Goal: Information Seeking & Learning: Learn about a topic

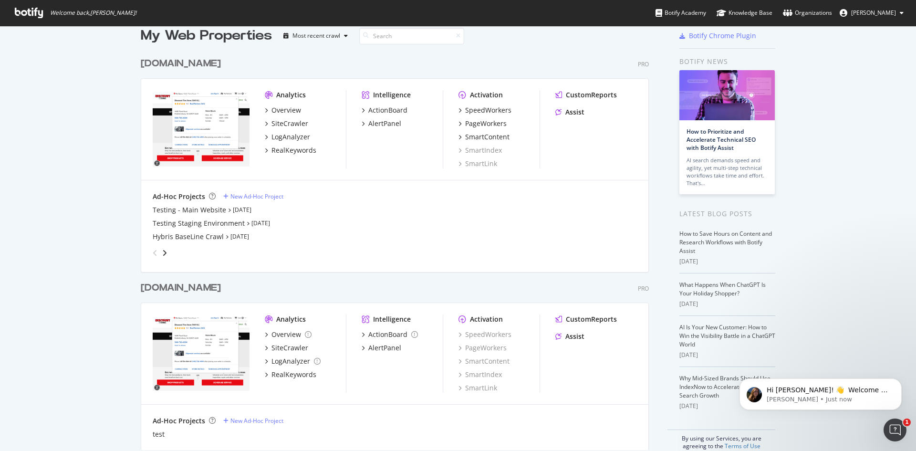
scroll to position [29, 0]
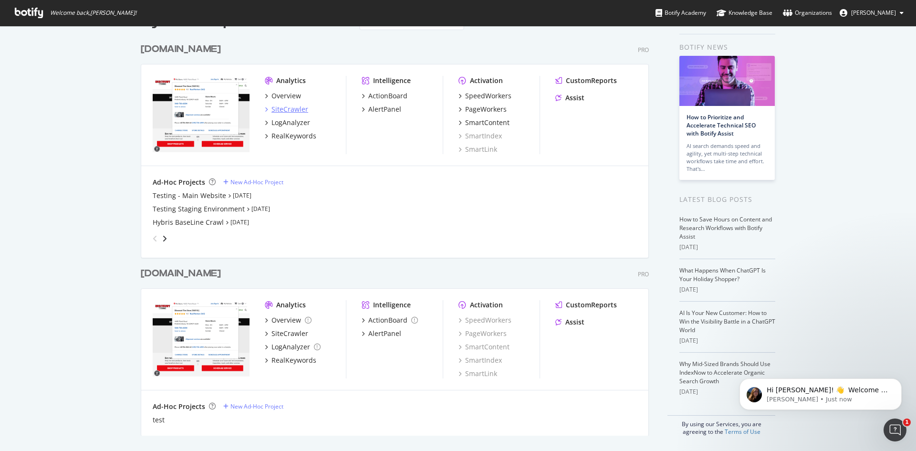
click at [265, 107] on icon "grid" at bounding box center [266, 109] width 3 height 5
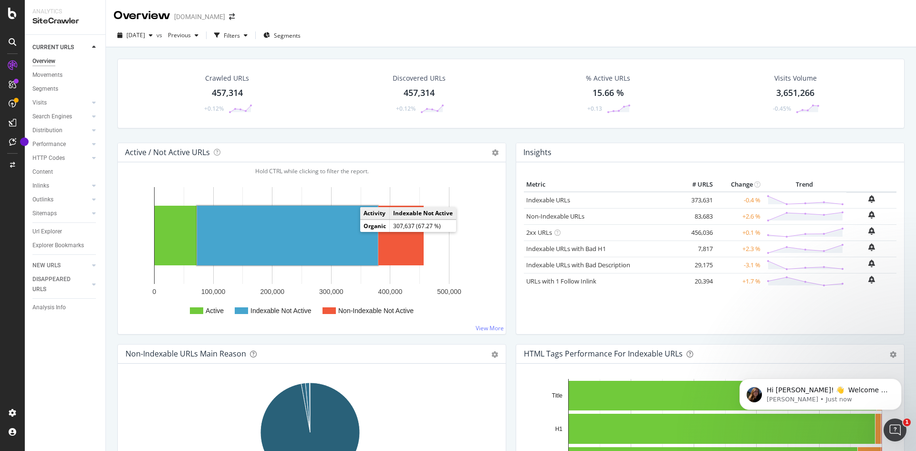
click at [339, 248] on rect "A chart." at bounding box center [287, 236] width 181 height 60
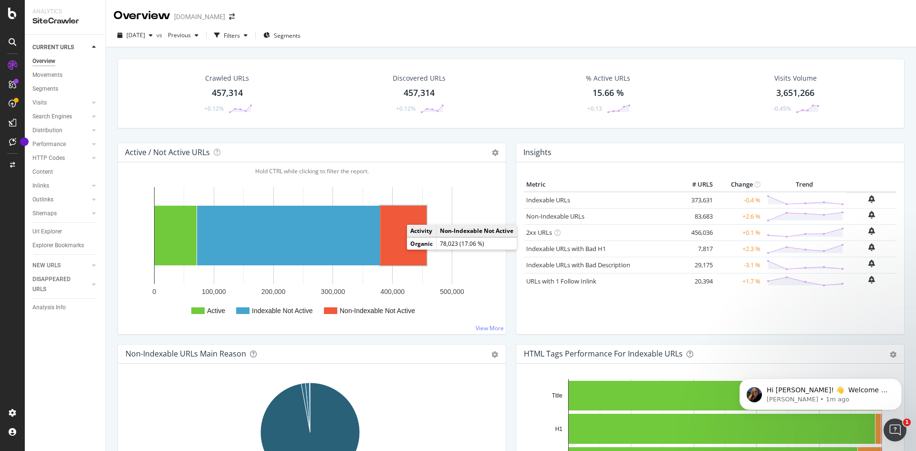
click at [399, 252] on rect "A chart." at bounding box center [403, 236] width 46 height 60
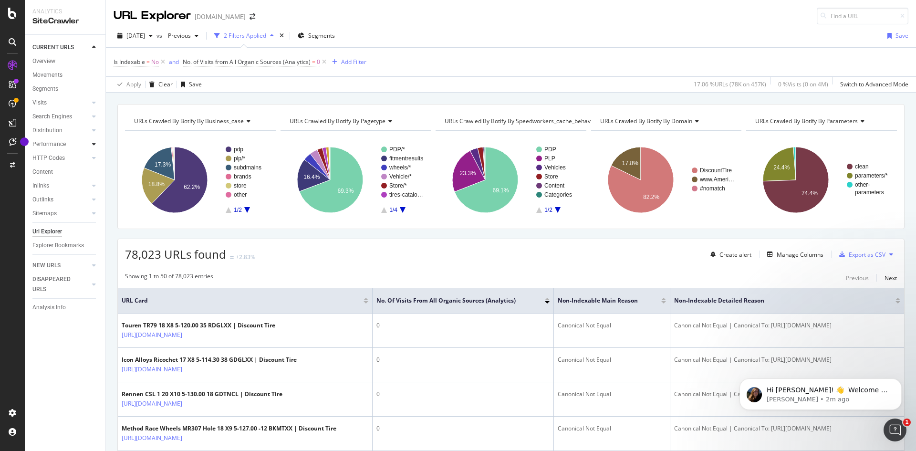
click at [94, 144] on icon at bounding box center [94, 144] width 4 height 6
click at [96, 159] on div at bounding box center [94, 158] width 10 height 10
click at [96, 210] on div at bounding box center [94, 213] width 10 height 10
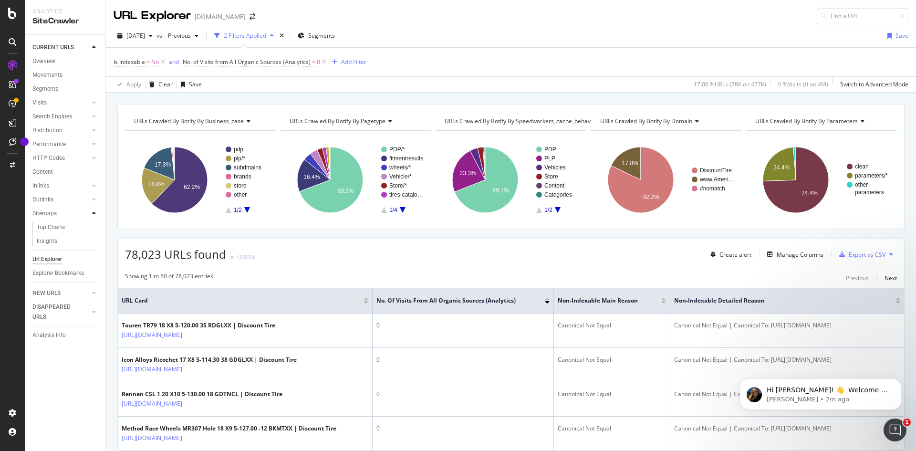
click at [96, 210] on div at bounding box center [94, 213] width 10 height 10
click at [93, 143] on icon at bounding box center [94, 144] width 4 height 6
click at [58, 156] on div "Top Charts" at bounding box center [51, 158] width 28 height 10
